Goal: Information Seeking & Learning: Learn about a topic

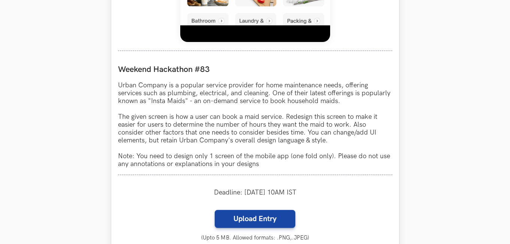
scroll to position [674, 0]
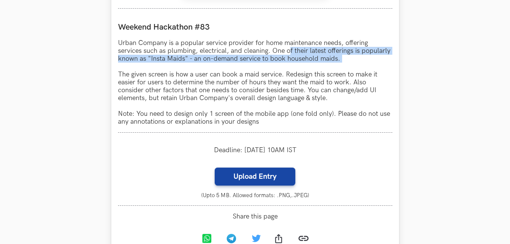
drag, startPoint x: 294, startPoint y: 51, endPoint x: 318, endPoint y: 66, distance: 28.9
click at [318, 66] on p "Urban Company is a popular service provider for home maintenance needs, offerin…" at bounding box center [255, 82] width 274 height 87
click at [319, 67] on p "Urban Company is a popular service provider for home maintenance needs, offerin…" at bounding box center [255, 82] width 274 height 87
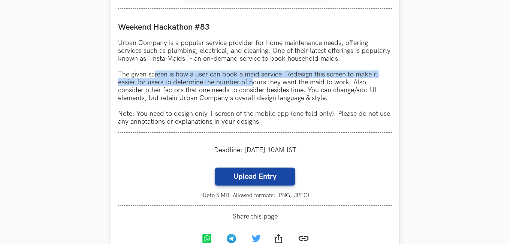
drag, startPoint x: 155, startPoint y: 78, endPoint x: 271, endPoint y: 81, distance: 116.1
click at [260, 80] on p "Urban Company is a popular service provider for home maintenance needs, offerin…" at bounding box center [255, 82] width 274 height 87
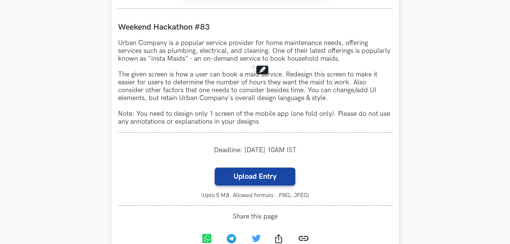
drag, startPoint x: 287, startPoint y: 82, endPoint x: 300, endPoint y: 81, distance: 12.8
click at [290, 82] on p "Urban Company is a popular service provider for home maintenance needs, offerin…" at bounding box center [255, 82] width 274 height 87
drag, startPoint x: 329, startPoint y: 75, endPoint x: 334, endPoint y: 76, distance: 5.5
click at [336, 75] on p "Urban Company is a popular service provider for home maintenance needs, offerin…" at bounding box center [255, 82] width 274 height 87
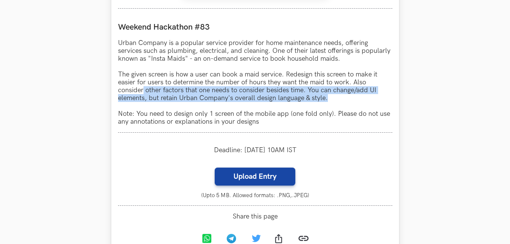
drag, startPoint x: 187, startPoint y: 89, endPoint x: 345, endPoint y: 96, distance: 158.6
click at [345, 96] on p "Urban Company is a popular service provider for home maintenance needs, offerin…" at bounding box center [255, 82] width 274 height 87
drag, startPoint x: 345, startPoint y: 96, endPoint x: 361, endPoint y: 83, distance: 20.2
click at [361, 83] on p "Urban Company is a popular service provider for home maintenance needs, offerin…" at bounding box center [255, 82] width 274 height 87
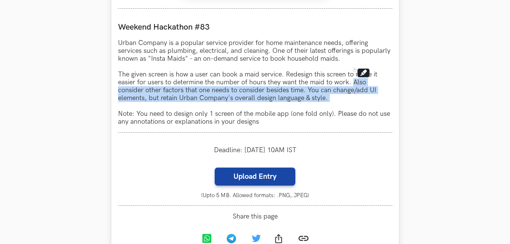
click at [361, 83] on p "Urban Company is a popular service provider for home maintenance needs, offerin…" at bounding box center [255, 82] width 274 height 87
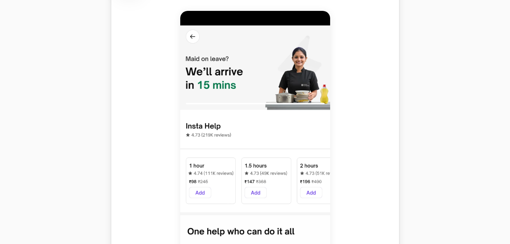
scroll to position [337, 0]
